Goal: Task Accomplishment & Management: Use online tool/utility

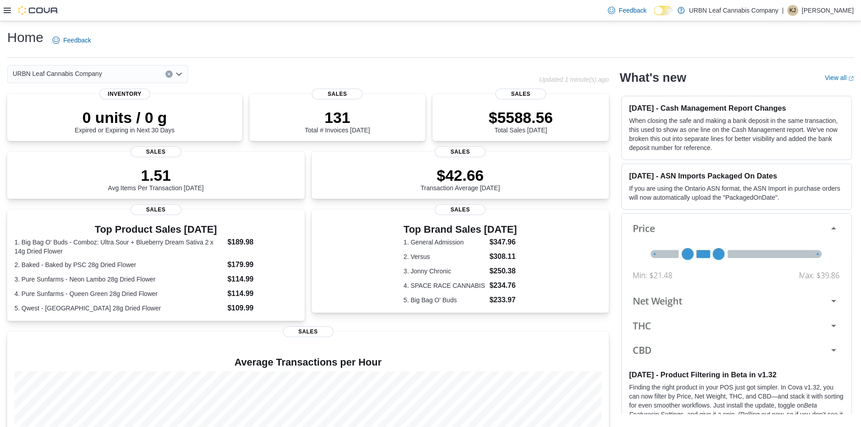
click at [8, 13] on icon at bounding box center [7, 10] width 7 height 5
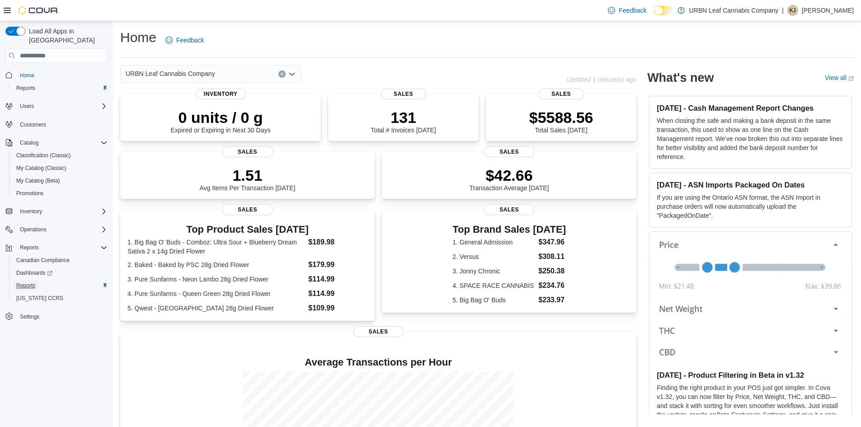
click at [26, 282] on span "Reports" at bounding box center [25, 285] width 19 height 7
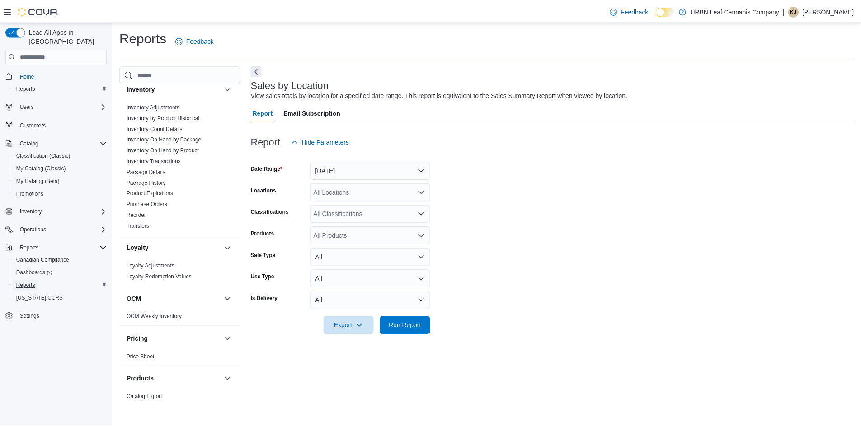
scroll to position [254, 0]
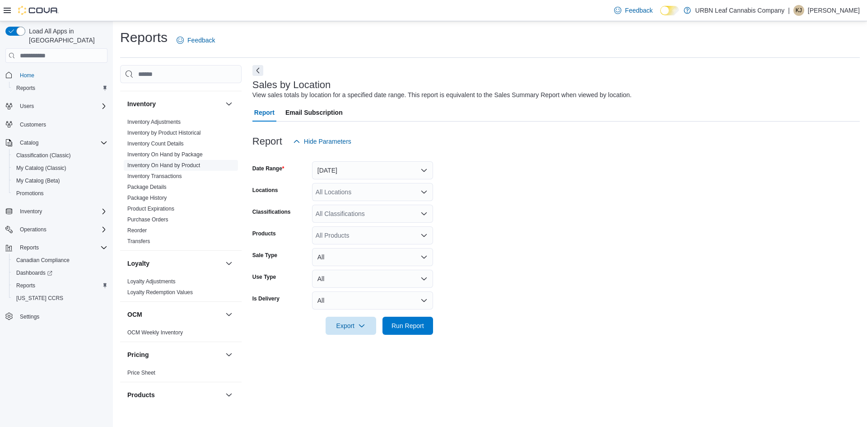
drag, startPoint x: 186, startPoint y: 165, endPoint x: 173, endPoint y: 168, distance: 13.4
click at [186, 165] on link "Inventory On Hand by Product" at bounding box center [163, 165] width 73 height 6
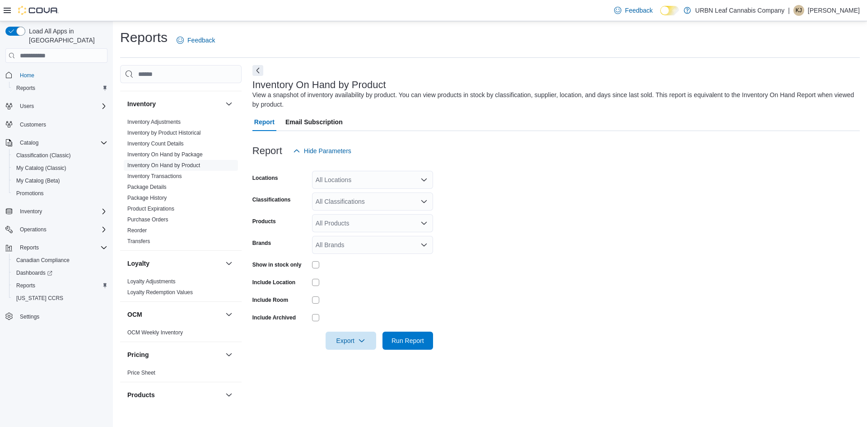
click at [361, 178] on div "All Locations" at bounding box center [372, 180] width 121 height 18
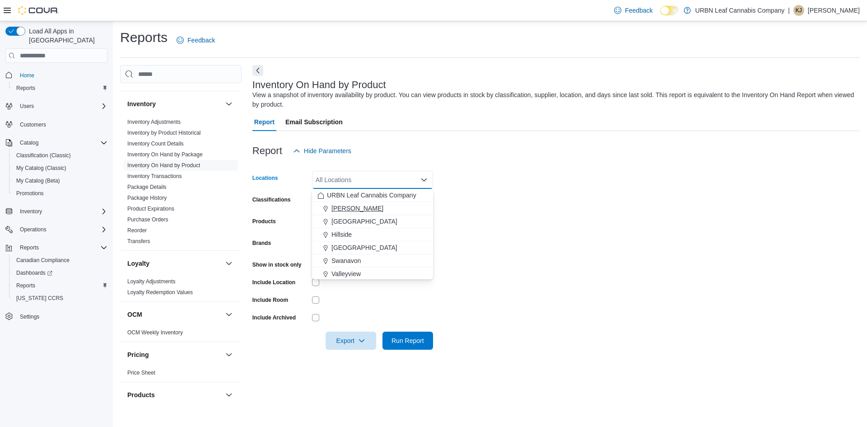
click at [344, 206] on span "[PERSON_NAME]" at bounding box center [358, 208] width 52 height 9
drag, startPoint x: 629, startPoint y: 214, endPoint x: 552, endPoint y: 211, distance: 77.8
click at [629, 214] on form "Locations [GEOGRAPHIC_DATA] Combo box. Selected. [GEOGRAPHIC_DATA]. Press Backs…" at bounding box center [557, 255] width 608 height 190
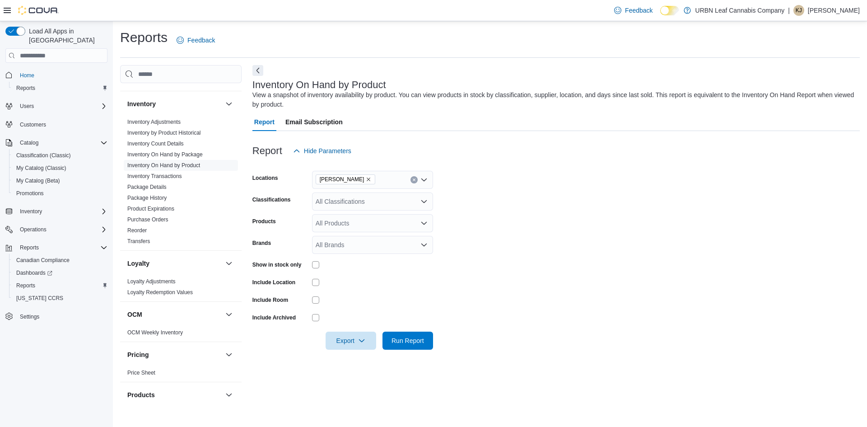
click at [375, 199] on div "All Classifications" at bounding box center [372, 201] width 121 height 18
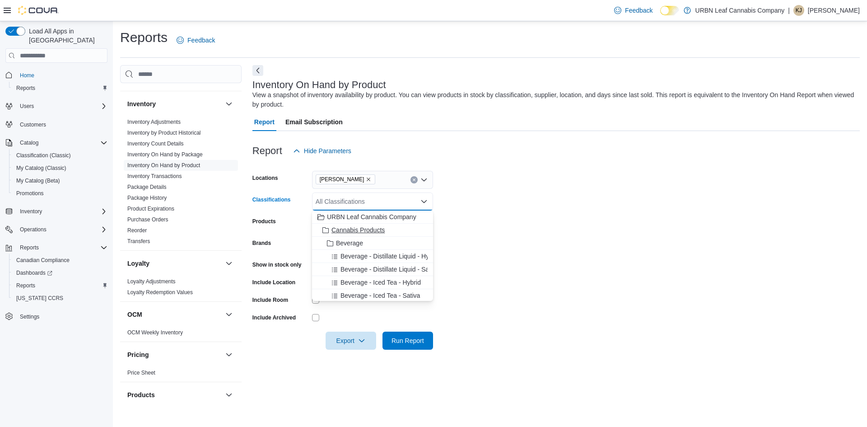
click at [361, 227] on span "Cannabis Products" at bounding box center [358, 229] width 53 height 9
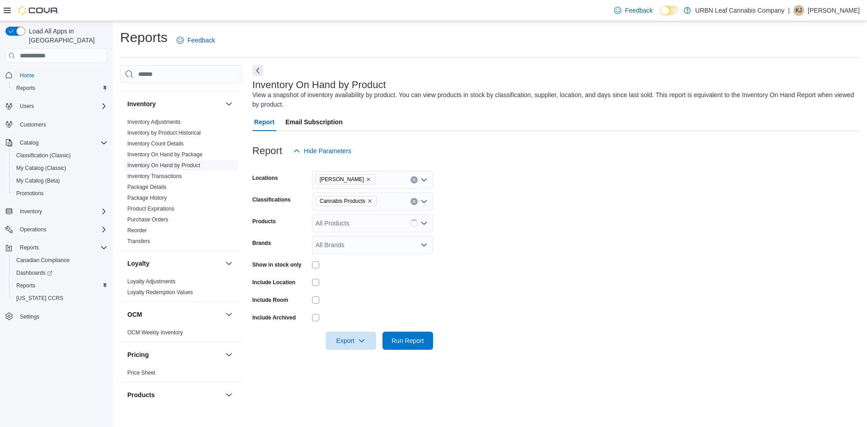
drag, startPoint x: 637, startPoint y: 233, endPoint x: 530, endPoint y: 255, distance: 109.7
click at [637, 234] on form "Locations [PERSON_NAME] Classifications Cannabis Products Products All Products…" at bounding box center [557, 255] width 608 height 190
click at [432, 345] on button "Run Report" at bounding box center [408, 340] width 51 height 18
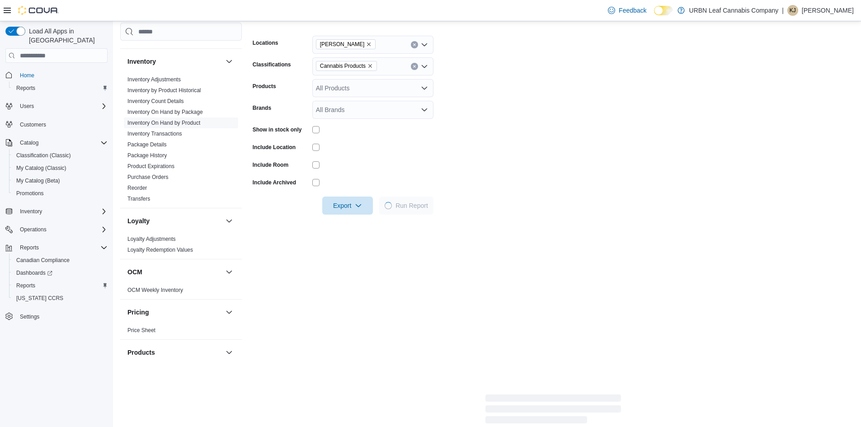
scroll to position [136, 0]
click at [356, 210] on span "Export" at bounding box center [348, 205] width 40 height 18
click at [355, 225] on span "Export to Excel" at bounding box center [348, 223] width 41 height 7
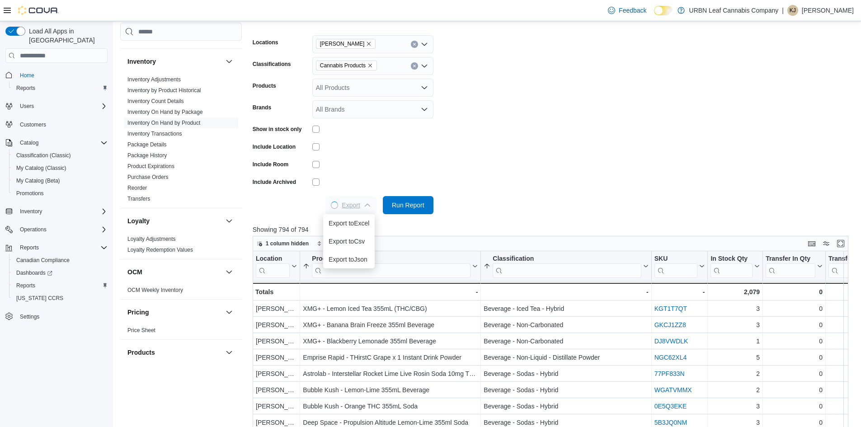
scroll to position [0, 0]
